Goal: Information Seeking & Learning: Learn about a topic

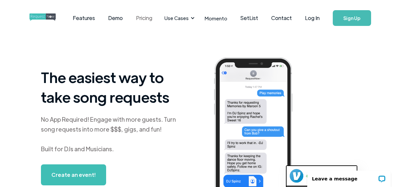
click at [151, 18] on link "Pricing" at bounding box center [143, 18] width 29 height 20
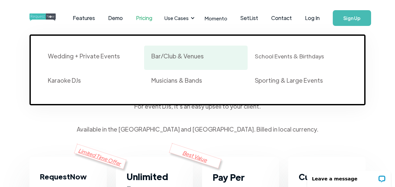
click at [193, 60] on div "Bar/Club & Venues" at bounding box center [195, 57] width 89 height 11
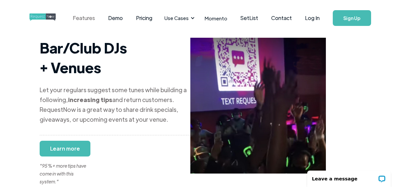
click at [95, 17] on link "Features" at bounding box center [83, 18] width 35 height 20
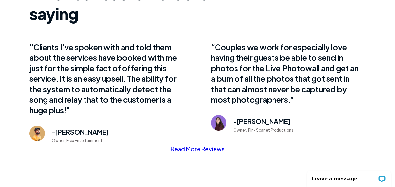
scroll to position [466, 0]
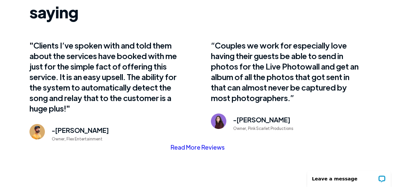
click at [213, 142] on link "Read More Reviews" at bounding box center [198, 147] width 54 height 10
